Goal: Complete application form

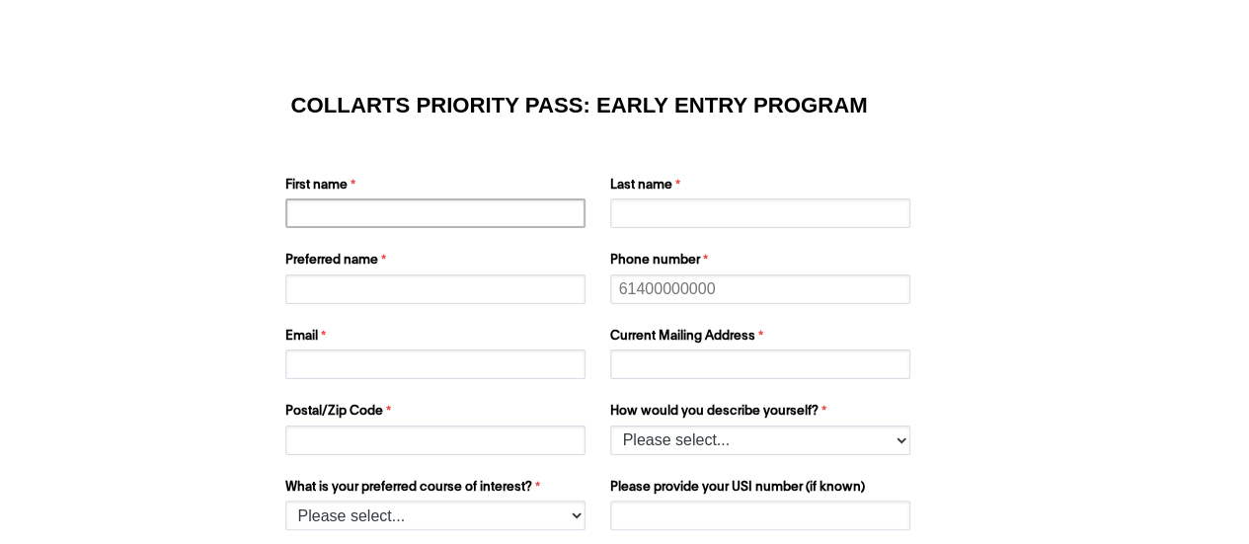
click at [380, 216] on input "First name" at bounding box center [435, 214] width 300 height 30
type input "[PERSON_NAME]"
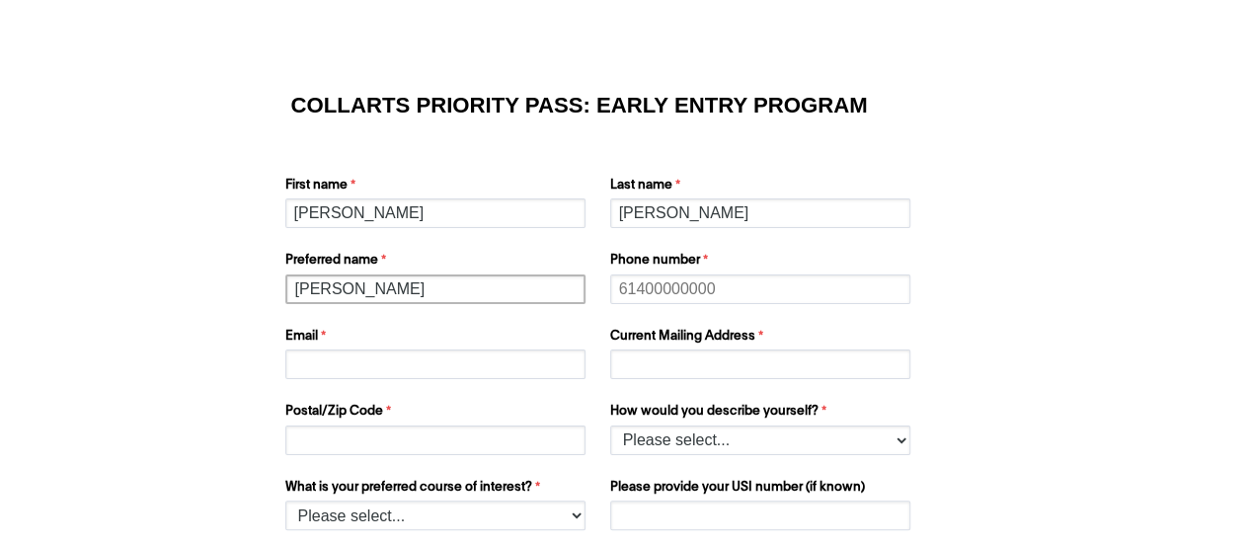
type input "[PERSON_NAME]"
type input "0"
type input "61476415982"
click at [331, 351] on input "Email" at bounding box center [435, 365] width 300 height 30
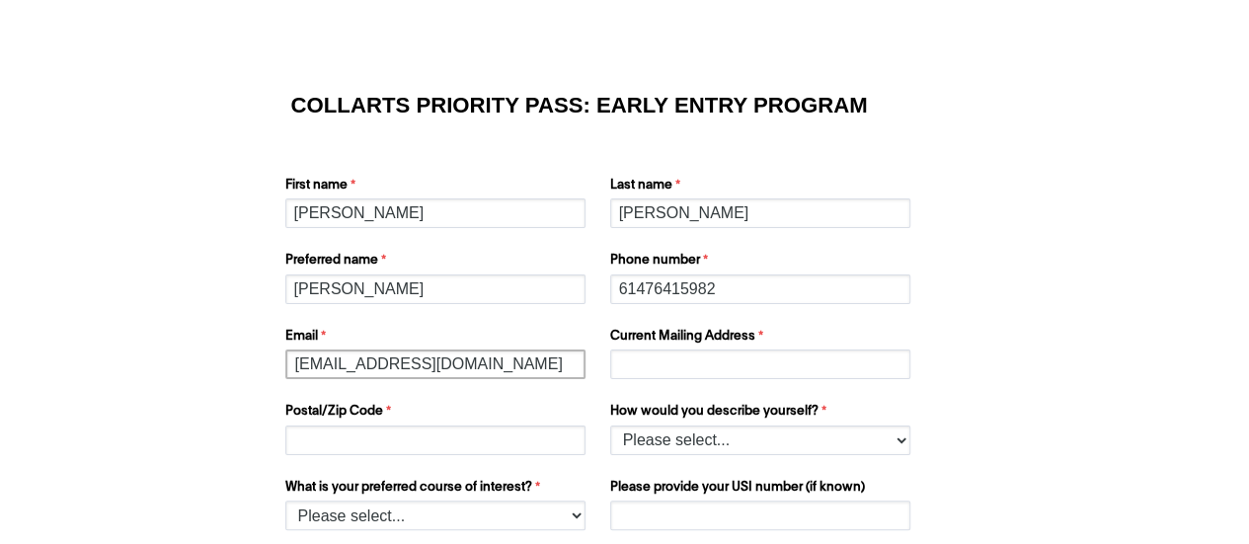
type input "[EMAIL_ADDRESS][DOMAIN_NAME]"
click at [670, 363] on input "Current Mailing Address" at bounding box center [760, 365] width 300 height 30
click at [831, 365] on input "[STREET_ADDRESS][PERSON_NAME]" at bounding box center [760, 365] width 300 height 30
type input "[STREET_ADDRESS][PERSON_NAME]"
click at [470, 441] on input "Postal/Zip Code" at bounding box center [435, 441] width 300 height 30
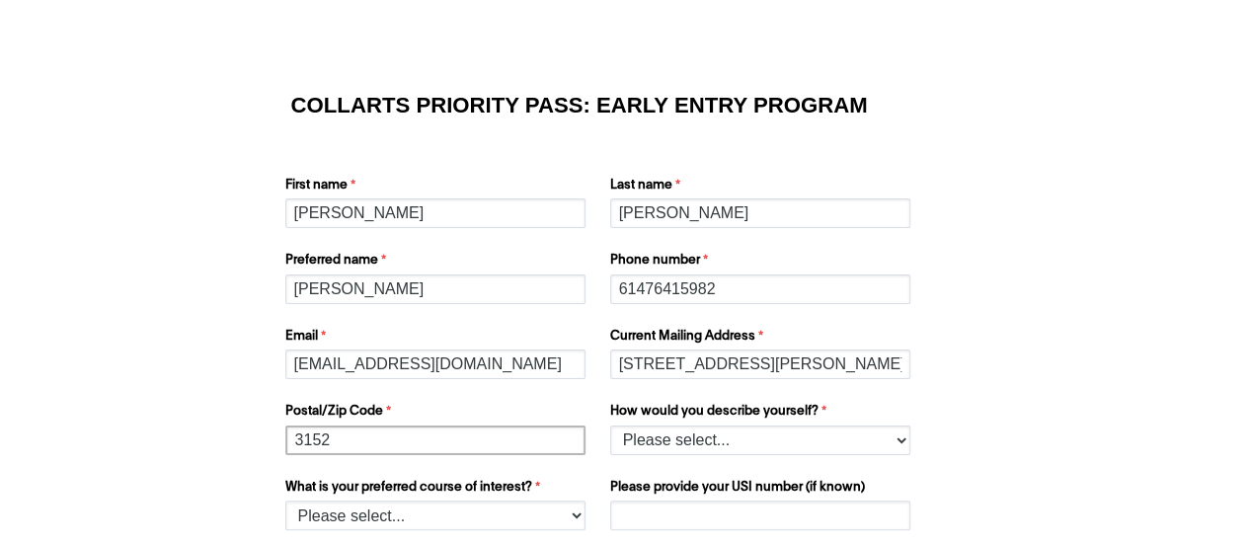
type input "3152"
click at [666, 433] on select "Please select... I’m currently in Year 12 I've completed Year 12 and took a gap…" at bounding box center [760, 441] width 300 height 30
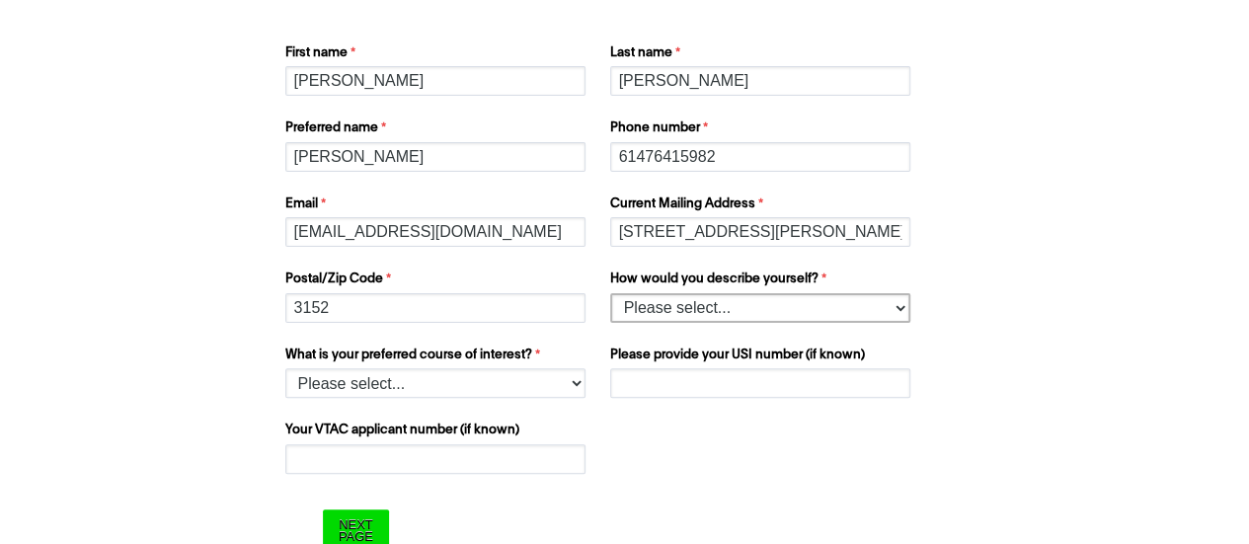
scroll to position [134, 0]
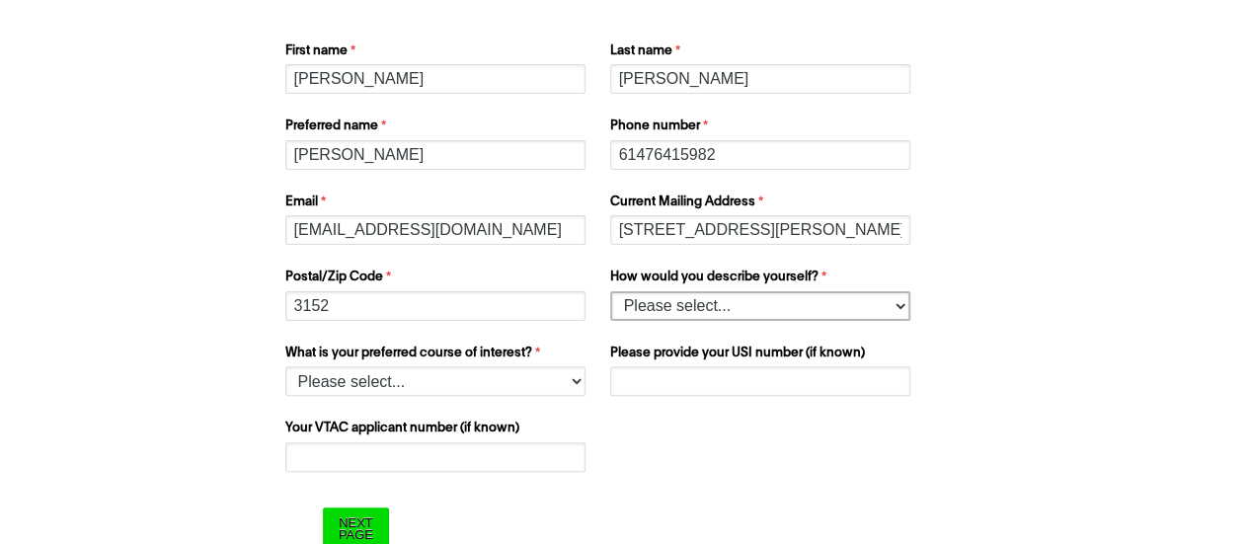
click at [788, 314] on select "Please select... I’m currently in Year 12 I've completed Year 12 and took a gap…" at bounding box center [760, 306] width 300 height 30
select select "tfa_158"
click at [610, 291] on select "Please select... I’m currently in Year 12 I've completed Year 12 and took a gap…" at bounding box center [760, 306] width 300 height 30
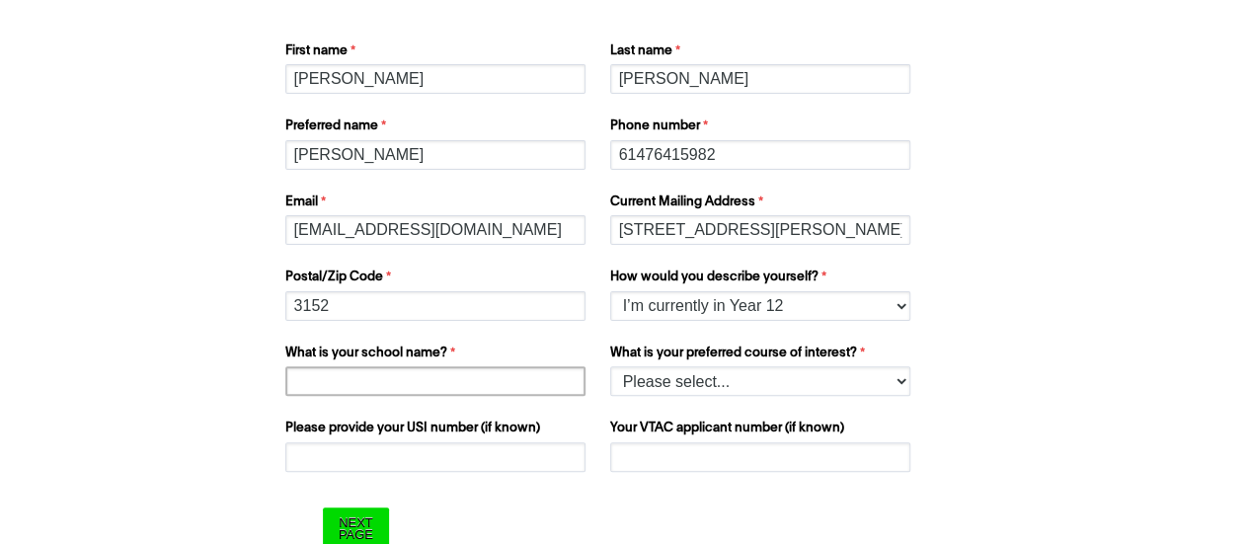
click at [536, 380] on input "What is your school name?" at bounding box center [435, 381] width 300 height 30
type input "[GEOGRAPHIC_DATA]"
click at [745, 385] on select "Please select... 2D Animation Acting Audio Engineering Comedy Digital & Social …" at bounding box center [760, 381] width 300 height 30
select select "tfa_1222"
click at [610, 366] on select "Please select... 2D Animation Acting Audio Engineering Comedy Digital & Social …" at bounding box center [760, 381] width 300 height 30
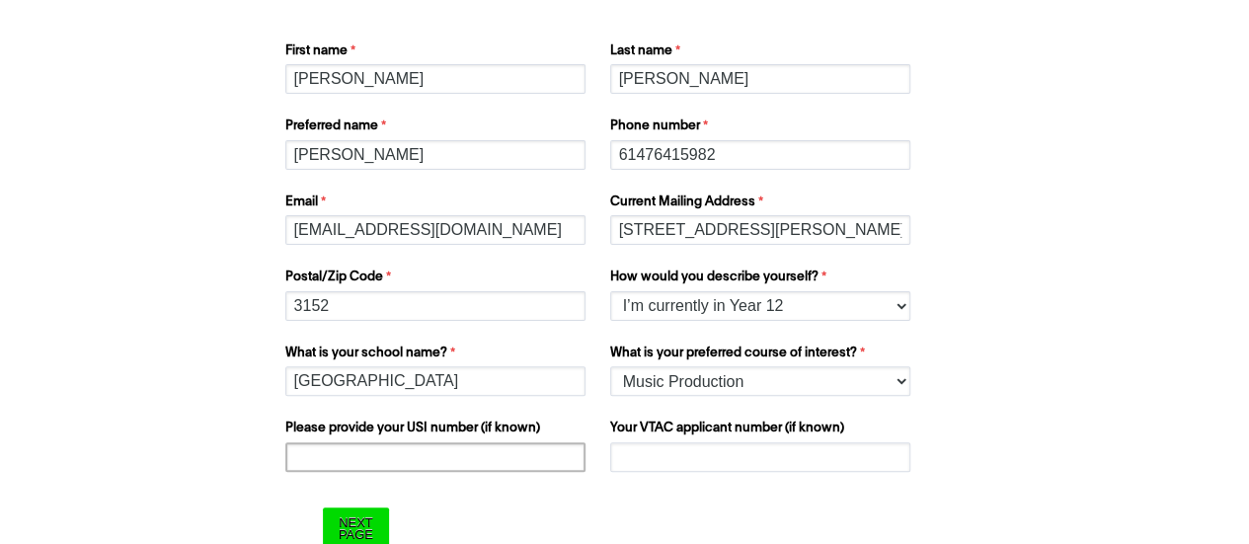
click at [508, 460] on input "Please provide your USI number (if known)" at bounding box center [435, 457] width 300 height 30
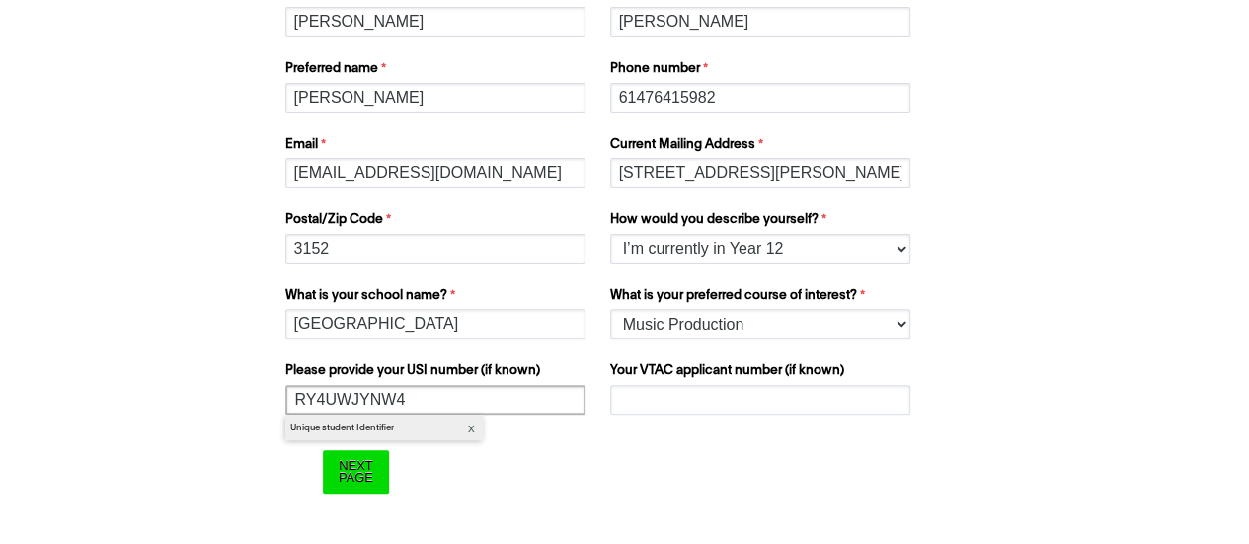
type input "RY4UWJYNW4"
click at [794, 399] on input "Your VTAC applicant number (if known)" at bounding box center [760, 400] width 300 height 30
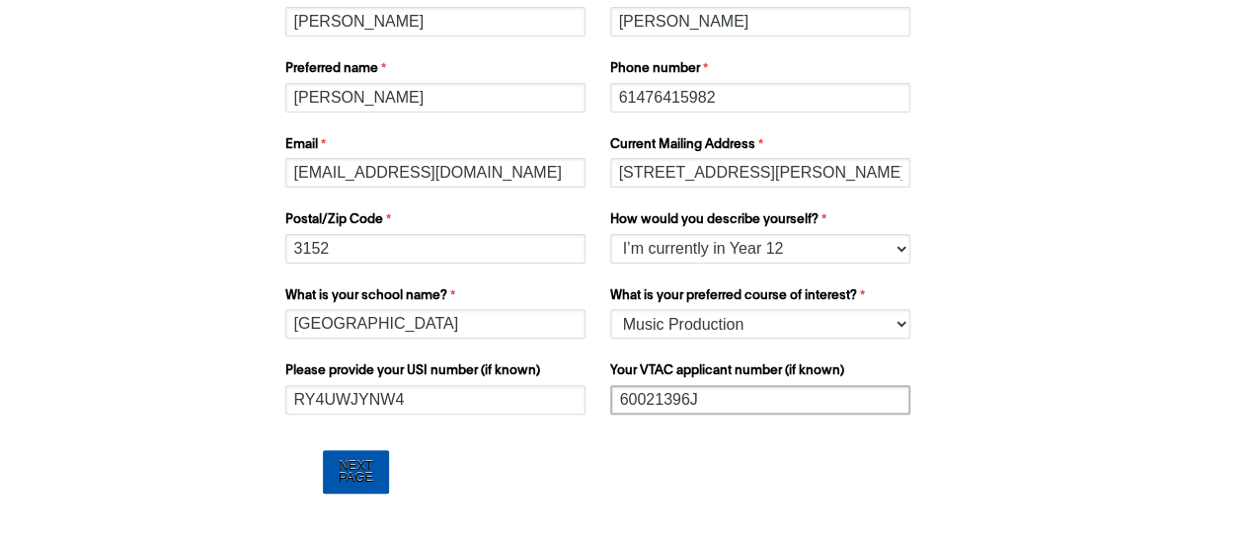
type input "60021396J"
click at [365, 479] on input "Next Page" at bounding box center [356, 471] width 66 height 42
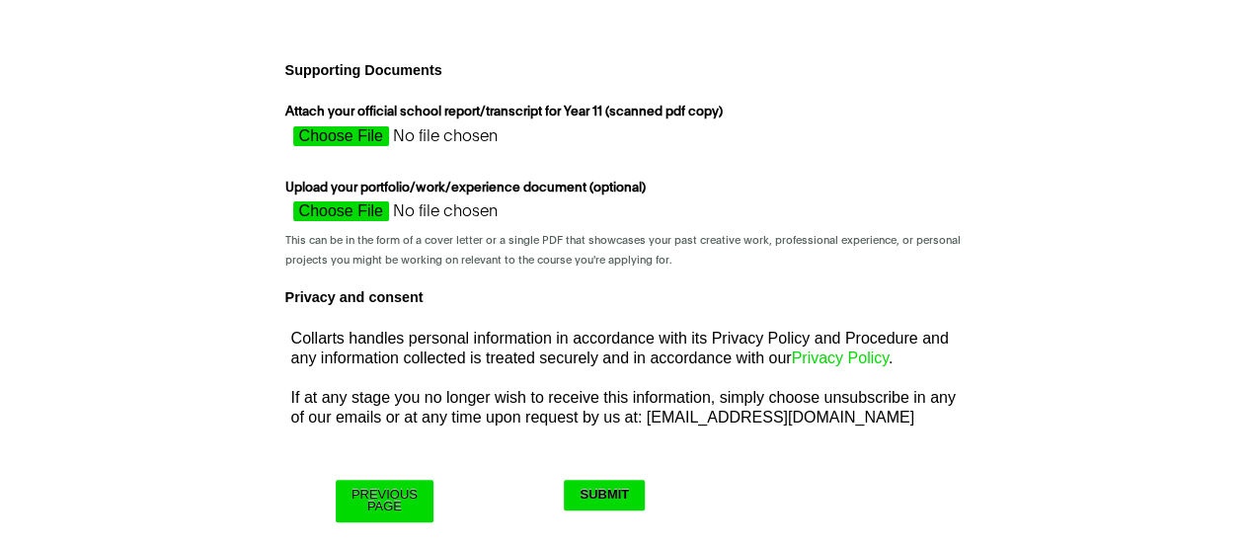
scroll to position [12, 0]
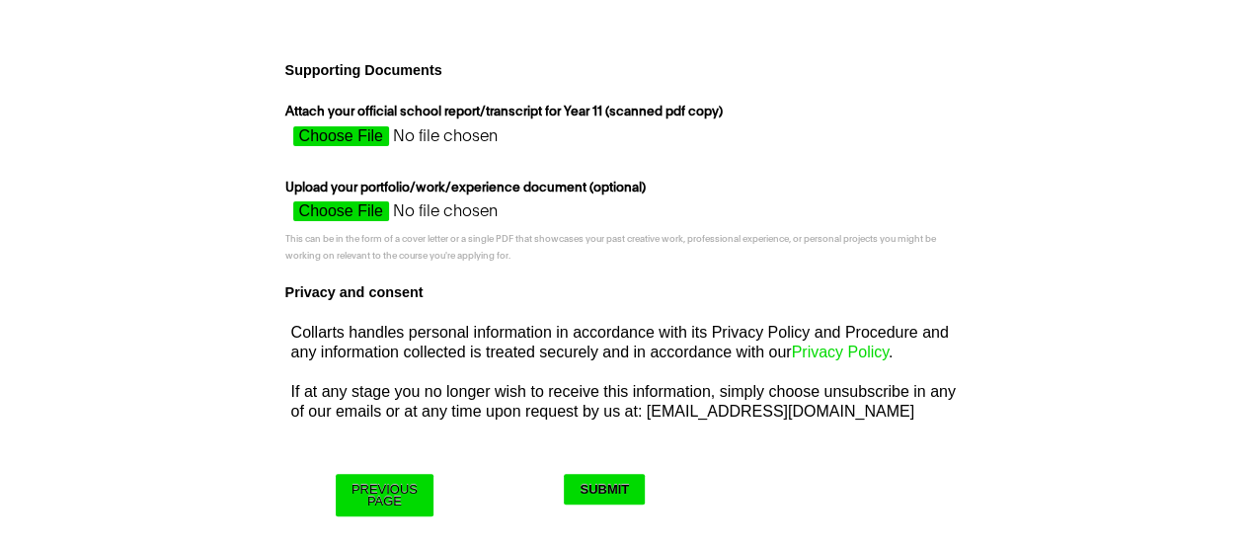
click at [361, 206] on input "Upload your portfolio/work/experience document (optional)" at bounding box center [461, 216] width 352 height 30
type input "C:\fakepath\[PERSON_NAME]-resume-2025-09-04.pdf"
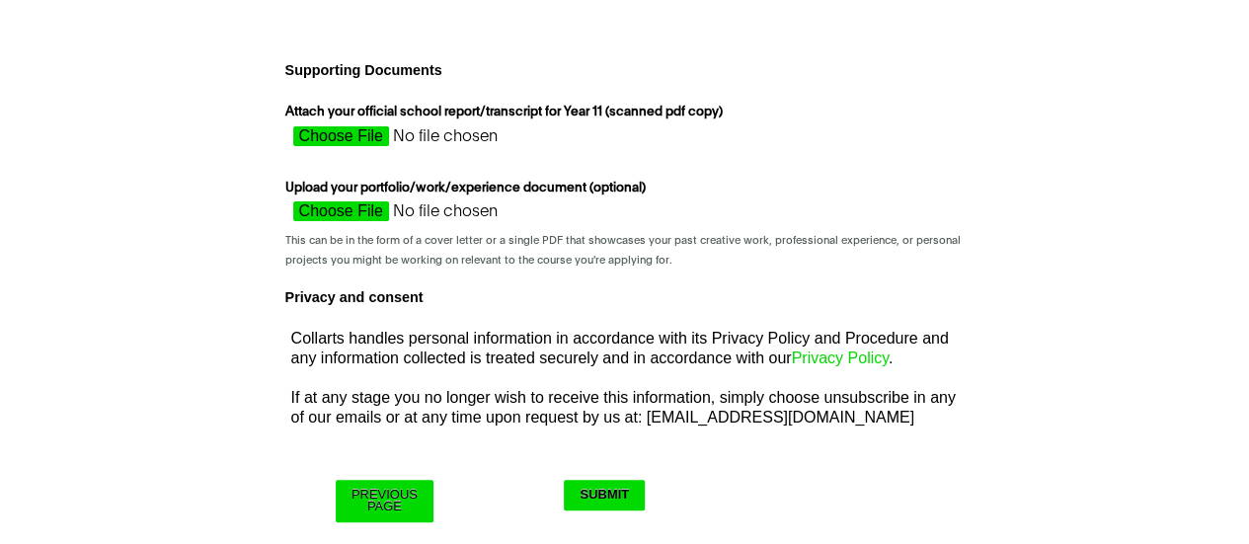
click at [342, 137] on input "Attach your official school report/transcript for Year 11 (scanned pdf copy)" at bounding box center [461, 141] width 352 height 30
type input "C:\fakepath\JUL0001_2024_2.pdf"
click at [614, 491] on input "Submit" at bounding box center [604, 495] width 81 height 31
